Goal: Task Accomplishment & Management: Manage account settings

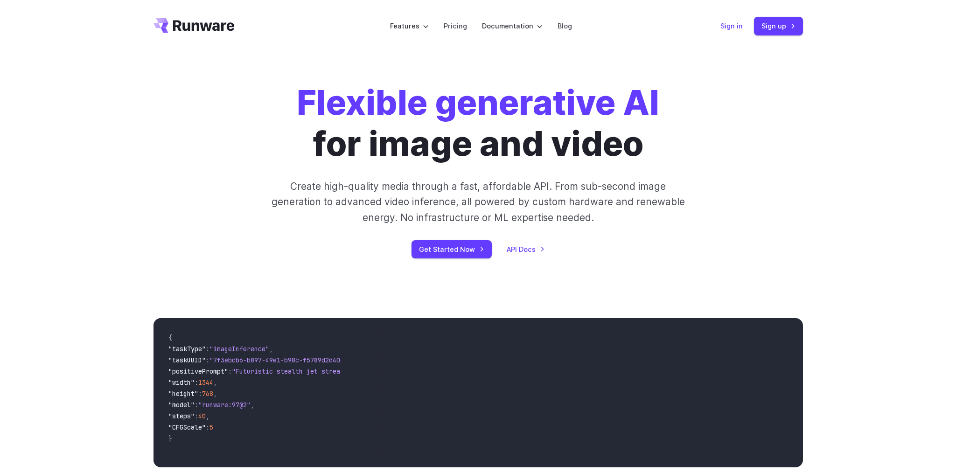
click at [726, 24] on link "Sign in" at bounding box center [731, 26] width 22 height 11
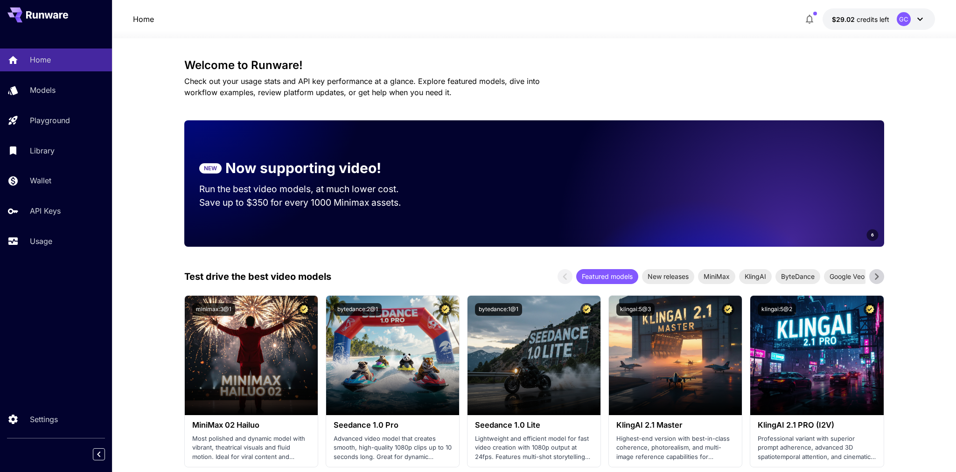
click at [918, 20] on icon at bounding box center [920, 19] width 11 height 11
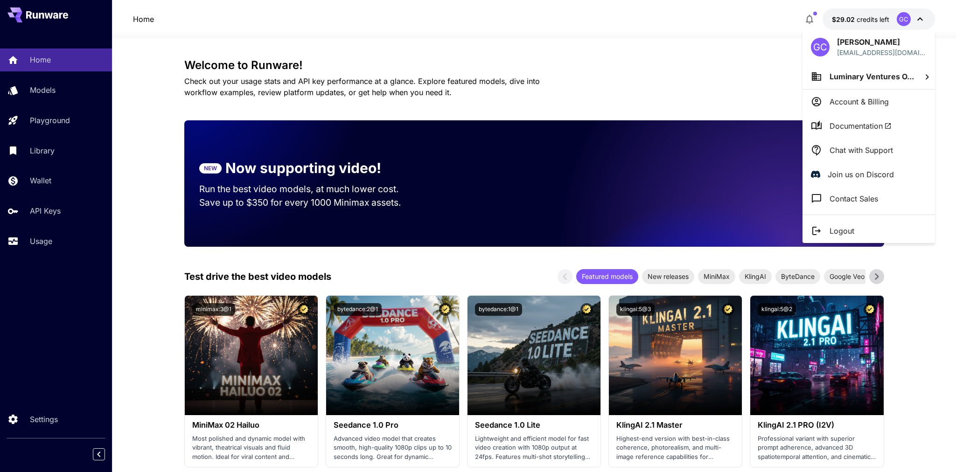
click at [56, 207] on div at bounding box center [481, 236] width 963 height 472
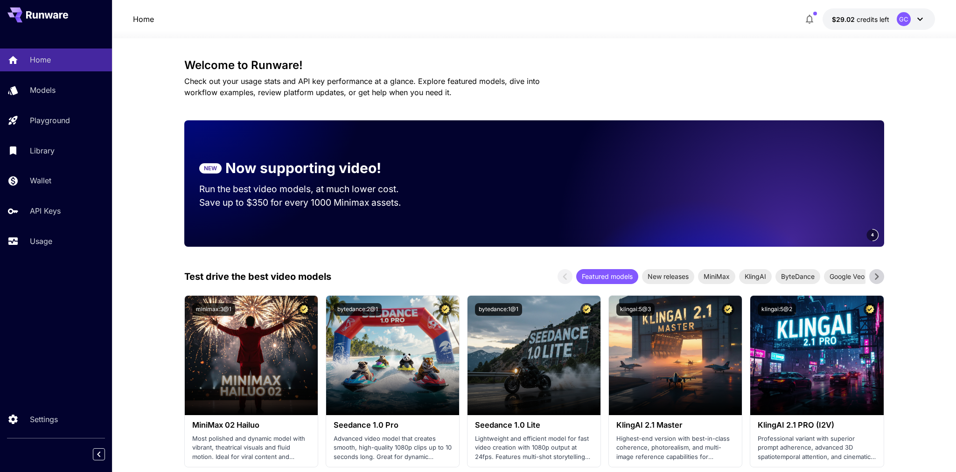
click at [53, 210] on div "[PERSON_NAME] [EMAIL_ADDRESS][DOMAIN_NAME] Luminary Ventures O... Account & Bil…" at bounding box center [74, 236] width 149 height 472
click at [49, 211] on p "API Keys" at bounding box center [47, 210] width 31 height 11
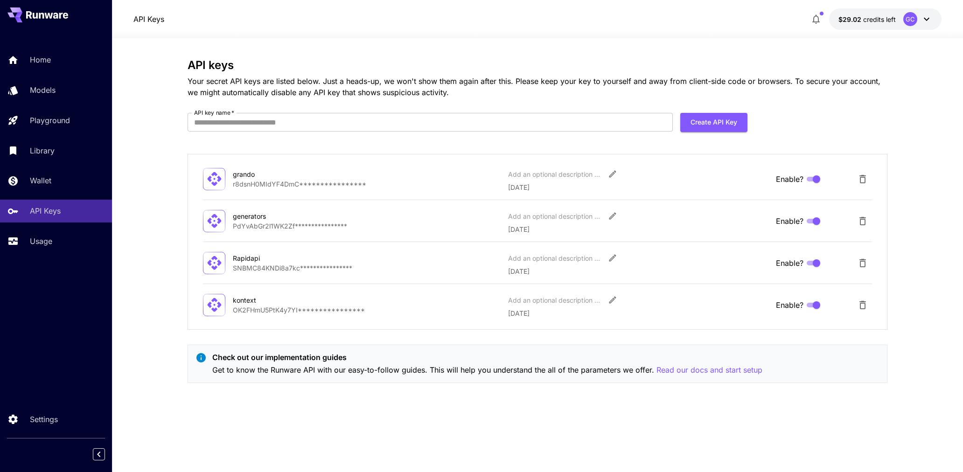
click at [227, 110] on label "API key name   *" at bounding box center [214, 113] width 40 height 8
click at [227, 113] on input "API key name   *" at bounding box center [430, 122] width 485 height 19
click at [221, 124] on input "API key name   *" at bounding box center [430, 122] width 485 height 19
click at [291, 98] on div "**********" at bounding box center [538, 225] width 700 height 332
click at [262, 131] on input "API key name   *" at bounding box center [430, 122] width 485 height 19
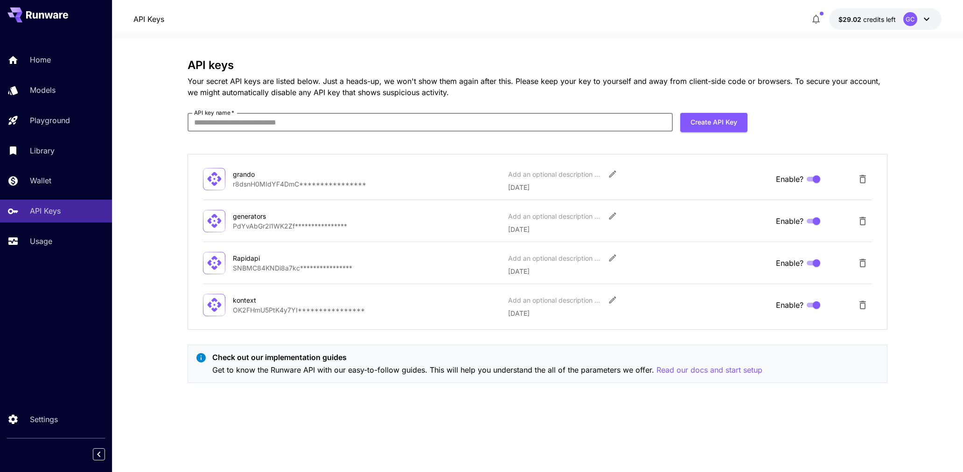
click at [264, 126] on input "API key name   *" at bounding box center [430, 122] width 485 height 19
click at [267, 122] on input "API key name   *" at bounding box center [430, 122] width 485 height 19
click at [63, 244] on div "Usage" at bounding box center [68, 241] width 73 height 11
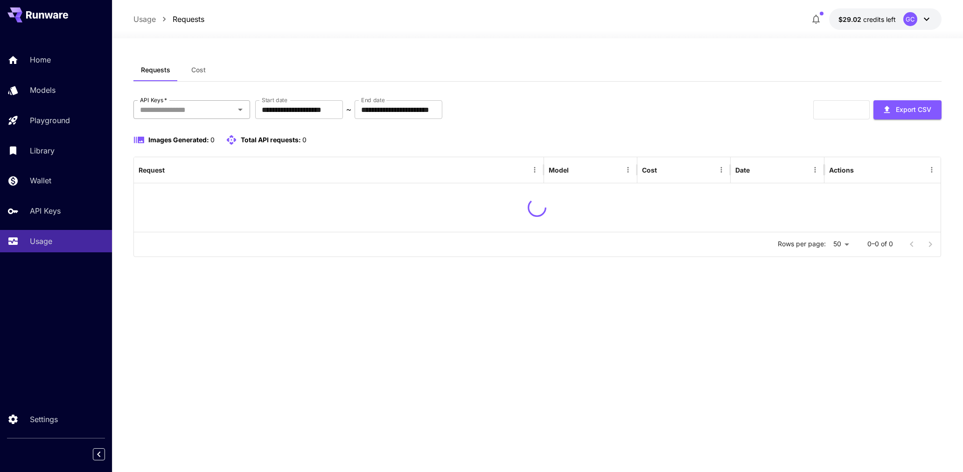
click at [229, 110] on input "API Keys   *" at bounding box center [184, 109] width 96 height 13
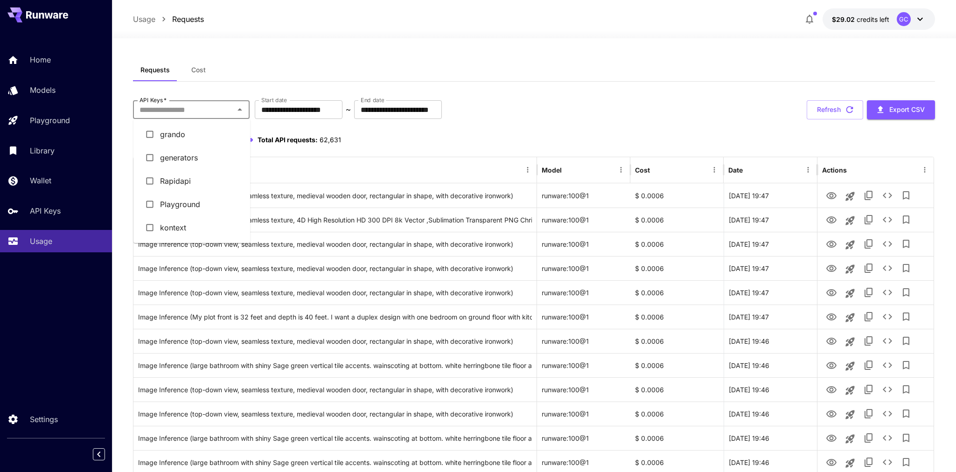
click at [169, 226] on li "kontext" at bounding box center [191, 227] width 117 height 23
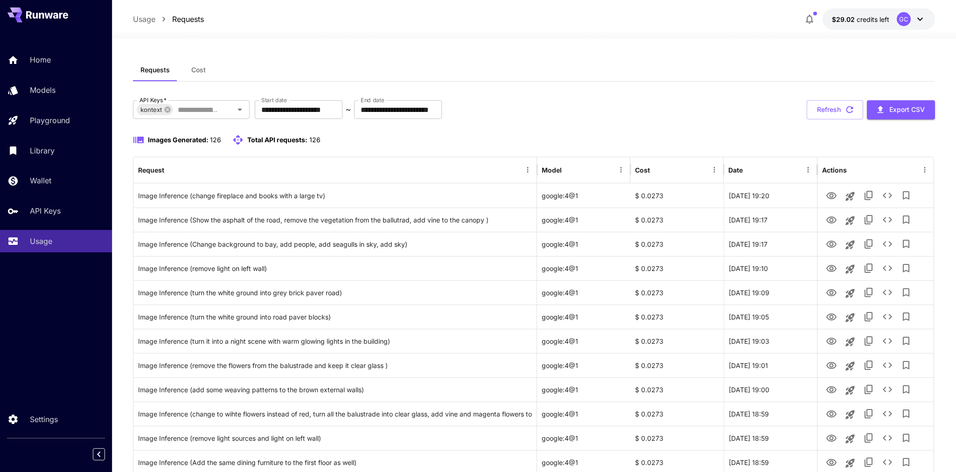
click at [199, 76] on button "Cost" at bounding box center [198, 70] width 42 height 22
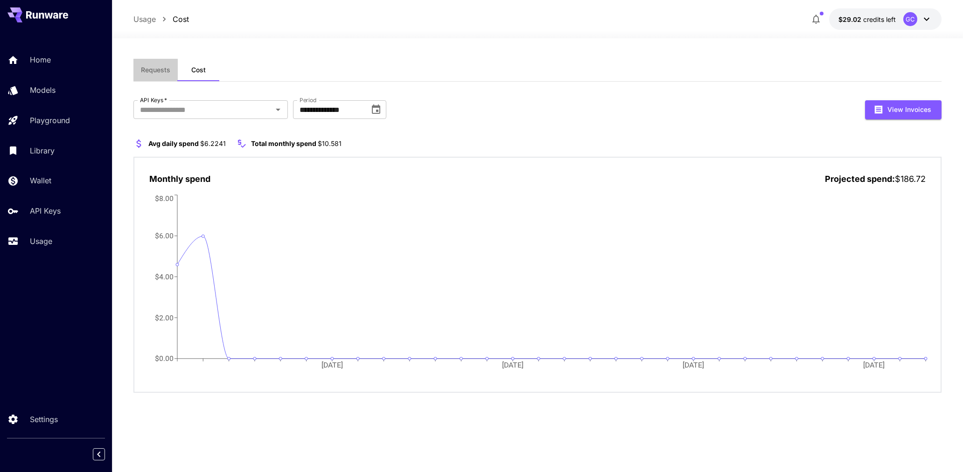
click at [162, 70] on span "Requests" at bounding box center [155, 70] width 29 height 8
